Goal: Navigation & Orientation: Find specific page/section

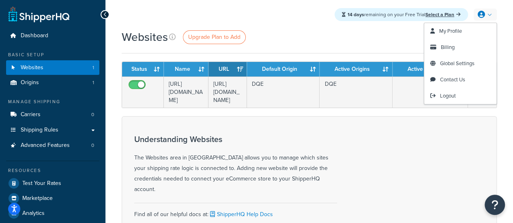
click at [487, 15] on link at bounding box center [485, 15] width 23 height 12
click at [490, 14] on link at bounding box center [485, 15] width 23 height 12
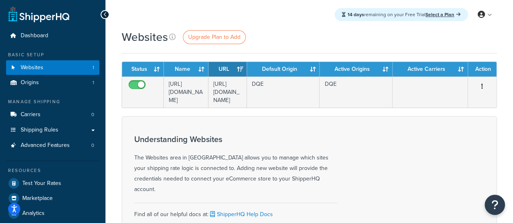
click at [409, 173] on div "Understanding Websites The Websites area in ShipperHQ allows you to manage whic…" at bounding box center [309, 213] width 375 height 194
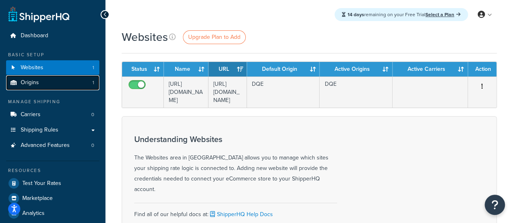
click at [31, 78] on link "Origins 1" at bounding box center [52, 82] width 93 height 15
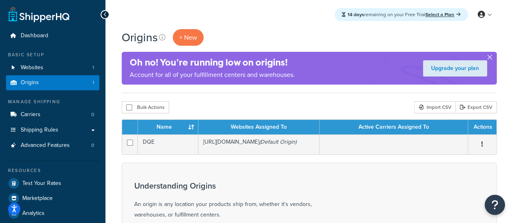
click at [489, 58] on button "button" at bounding box center [490, 59] width 2 height 2
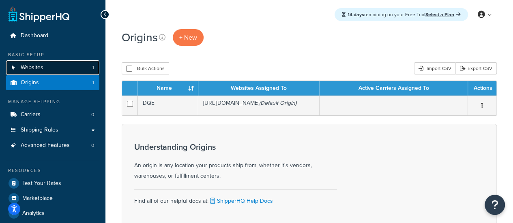
click at [25, 71] on span "Websites" at bounding box center [32, 67] width 23 height 7
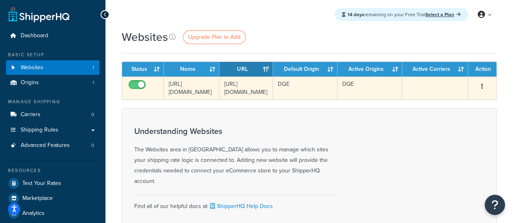
scroll to position [116, 0]
